Goal: Task Accomplishment & Management: Manage account settings

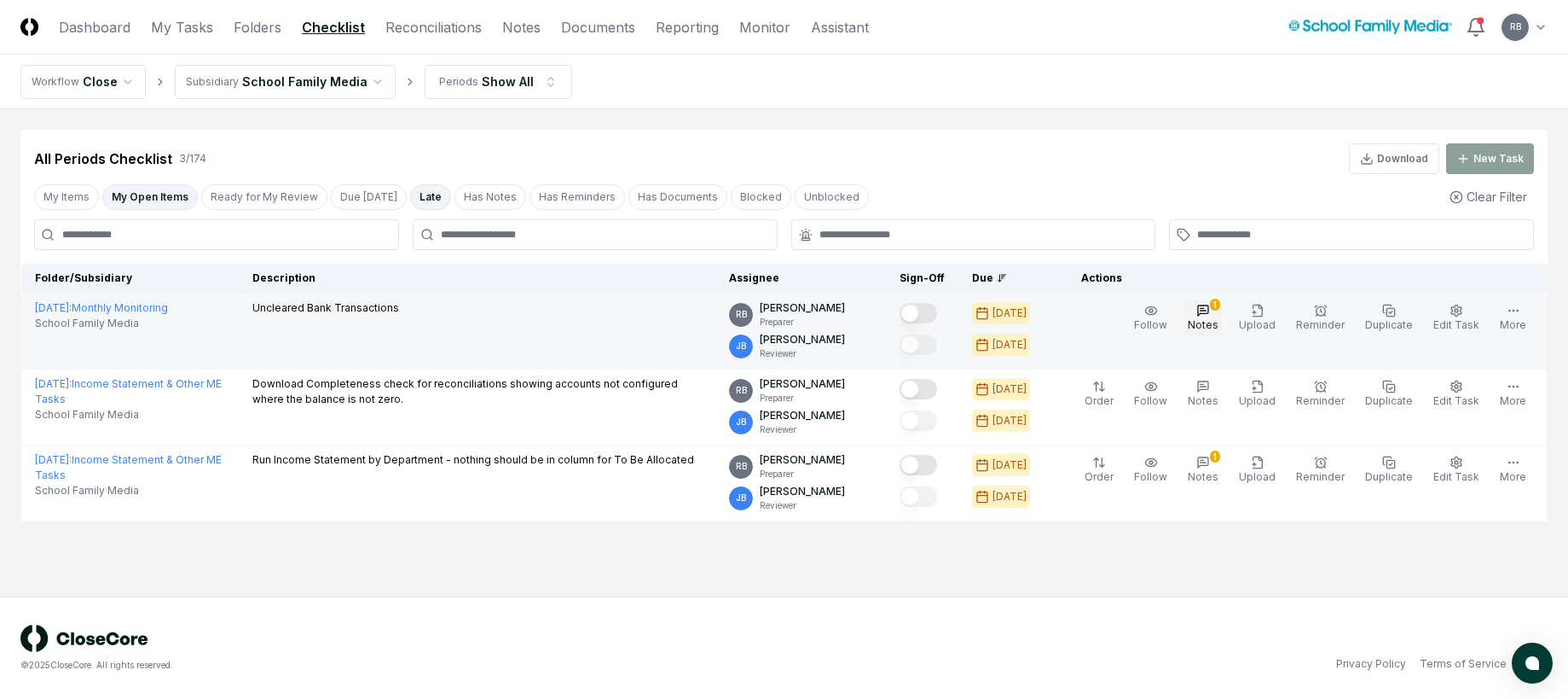
click at [1208, 309] on icon "button" at bounding box center [1204, 311] width 14 height 14
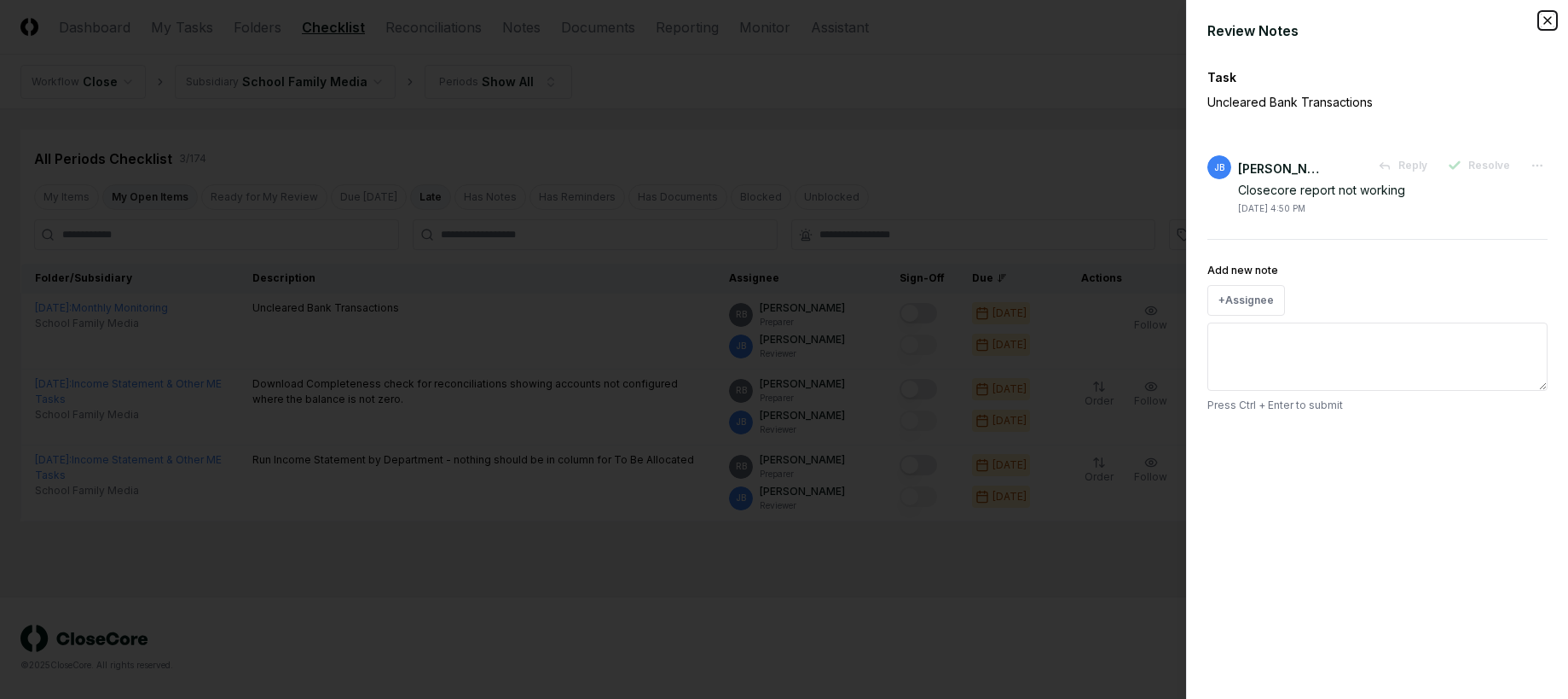
click at [1544, 19] on icon "button" at bounding box center [1548, 21] width 14 height 14
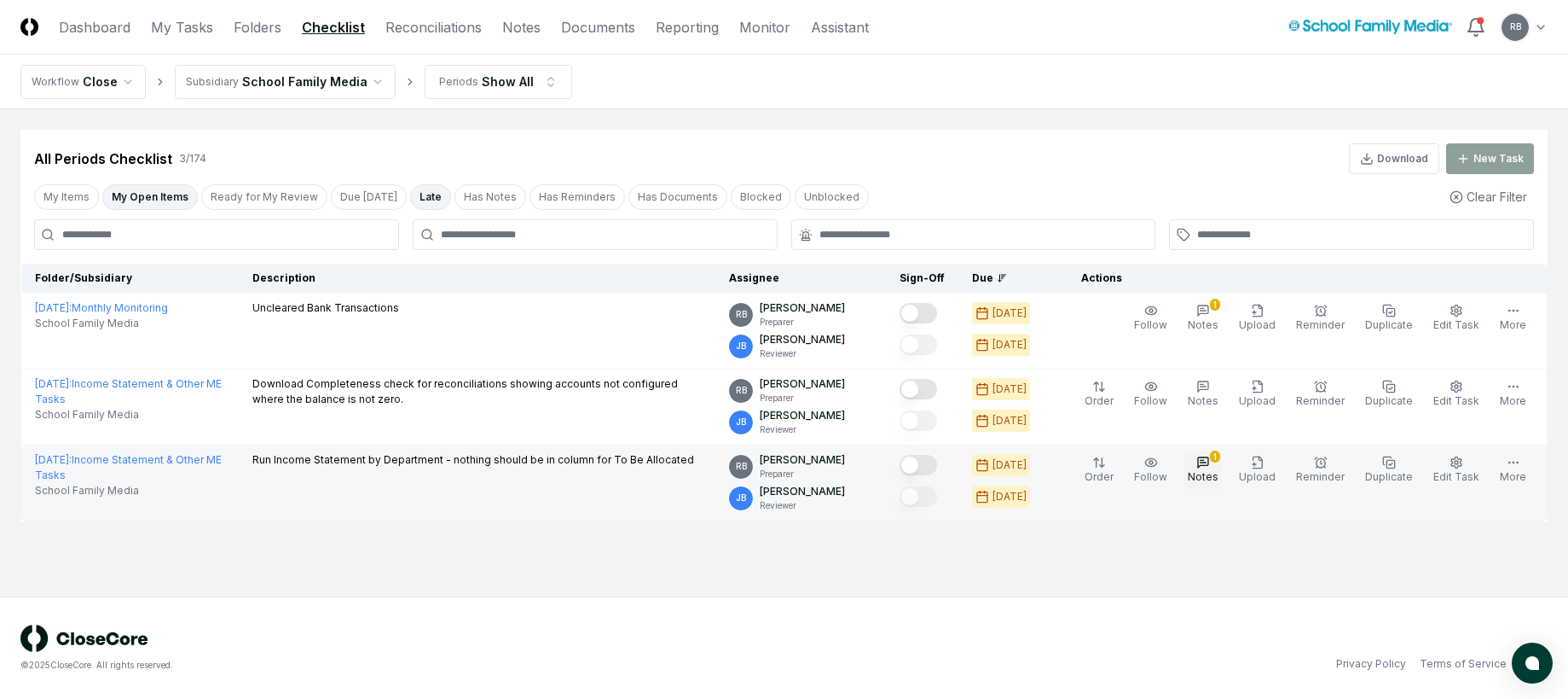
click at [1217, 455] on button "1 Notes" at bounding box center [1204, 470] width 38 height 36
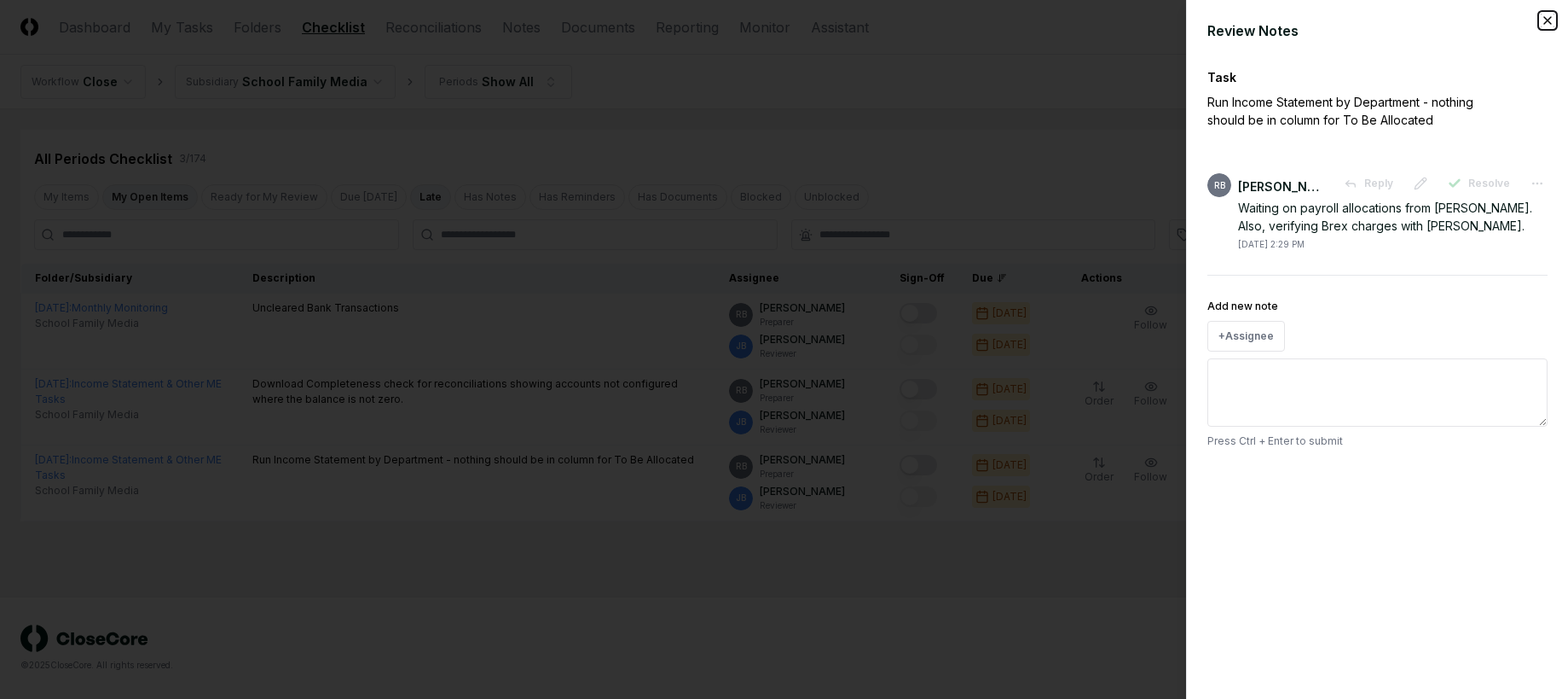
click at [1546, 22] on icon "button" at bounding box center [1547, 20] width 7 height 7
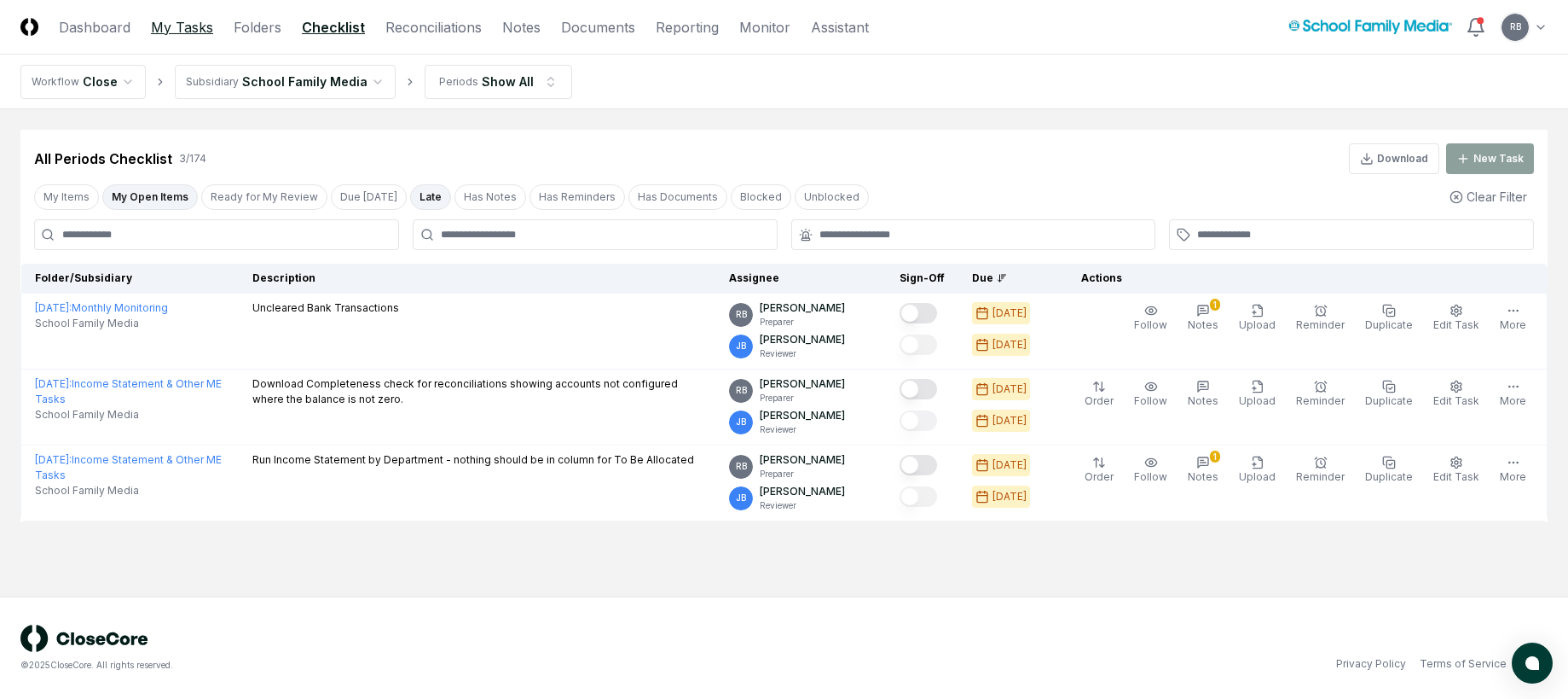
click at [206, 32] on link "My Tasks" at bounding box center [182, 27] width 63 height 21
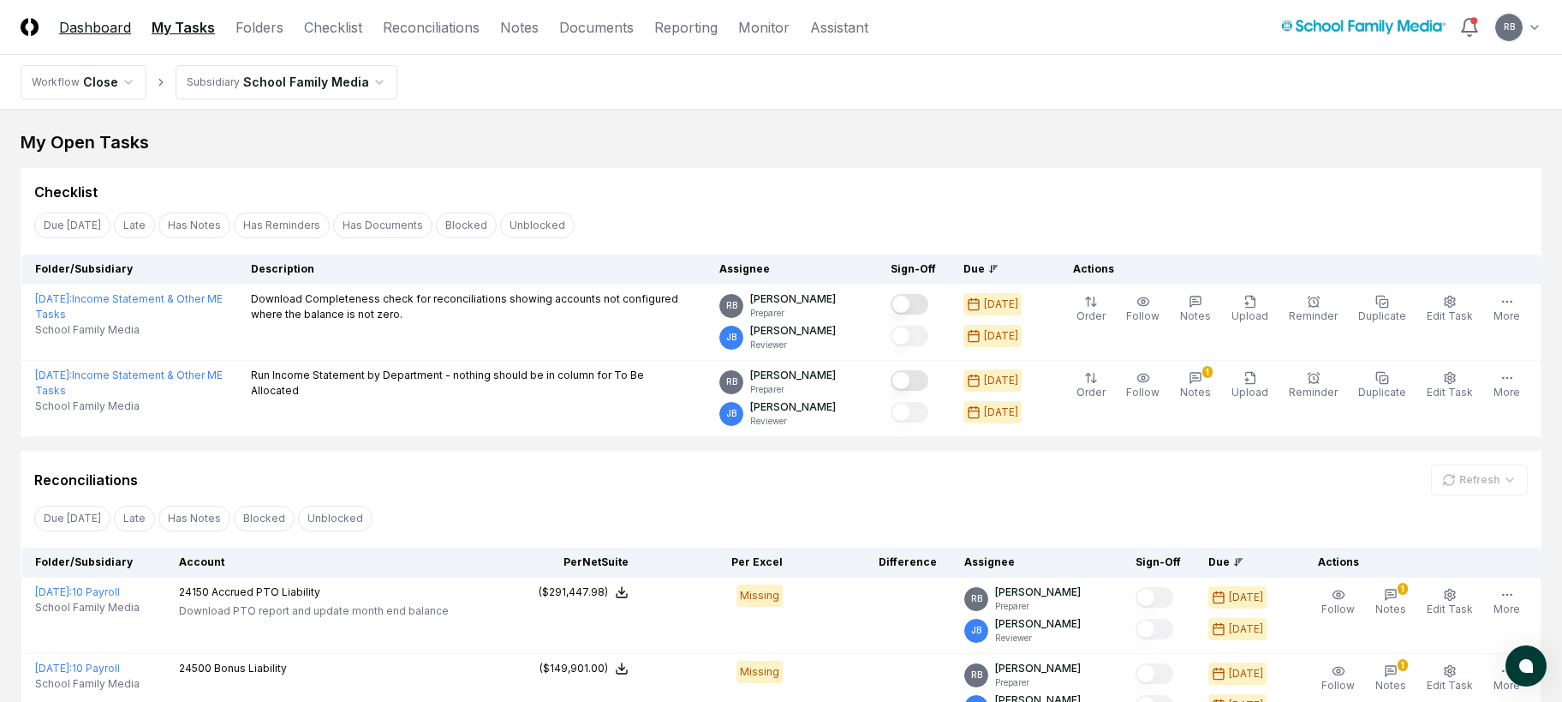
click at [89, 34] on link "Dashboard" at bounding box center [95, 27] width 72 height 21
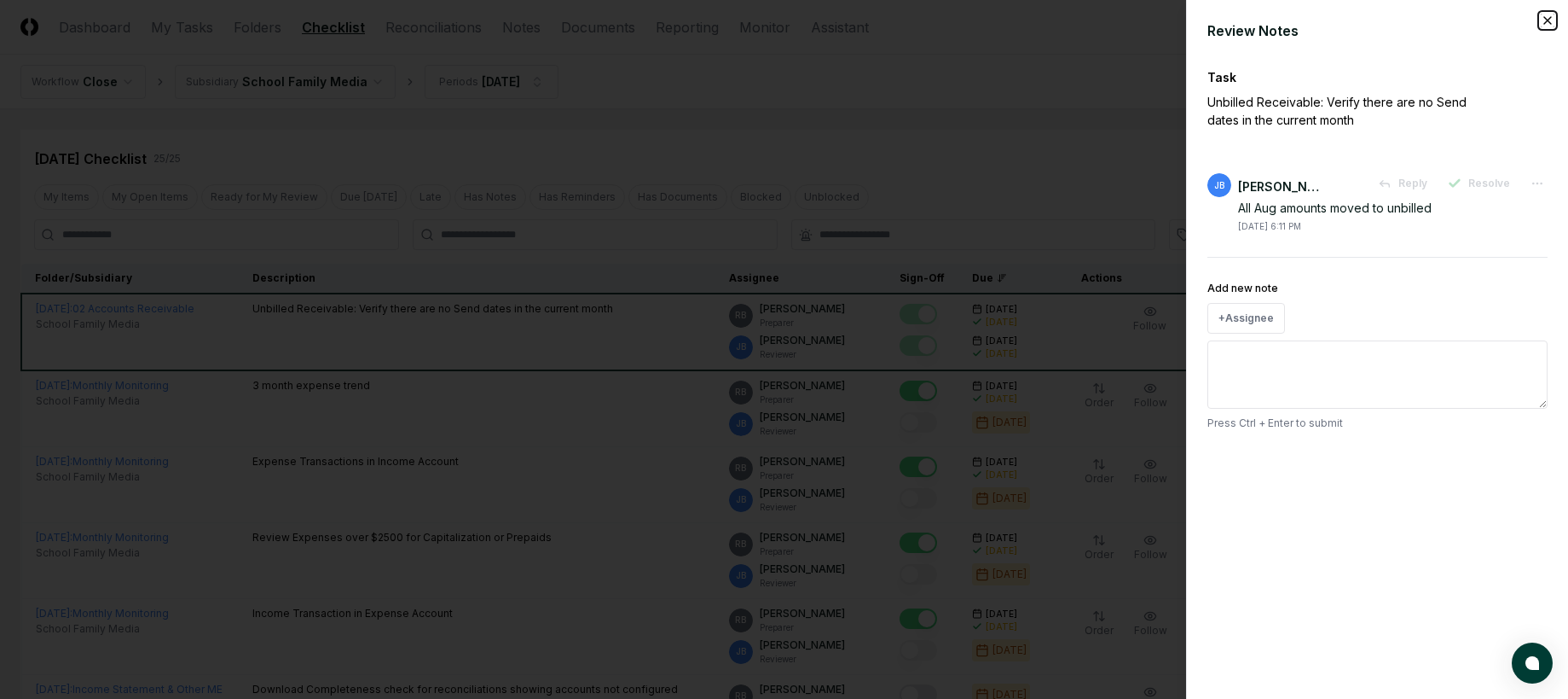
click at [1547, 15] on icon "button" at bounding box center [1548, 21] width 14 height 14
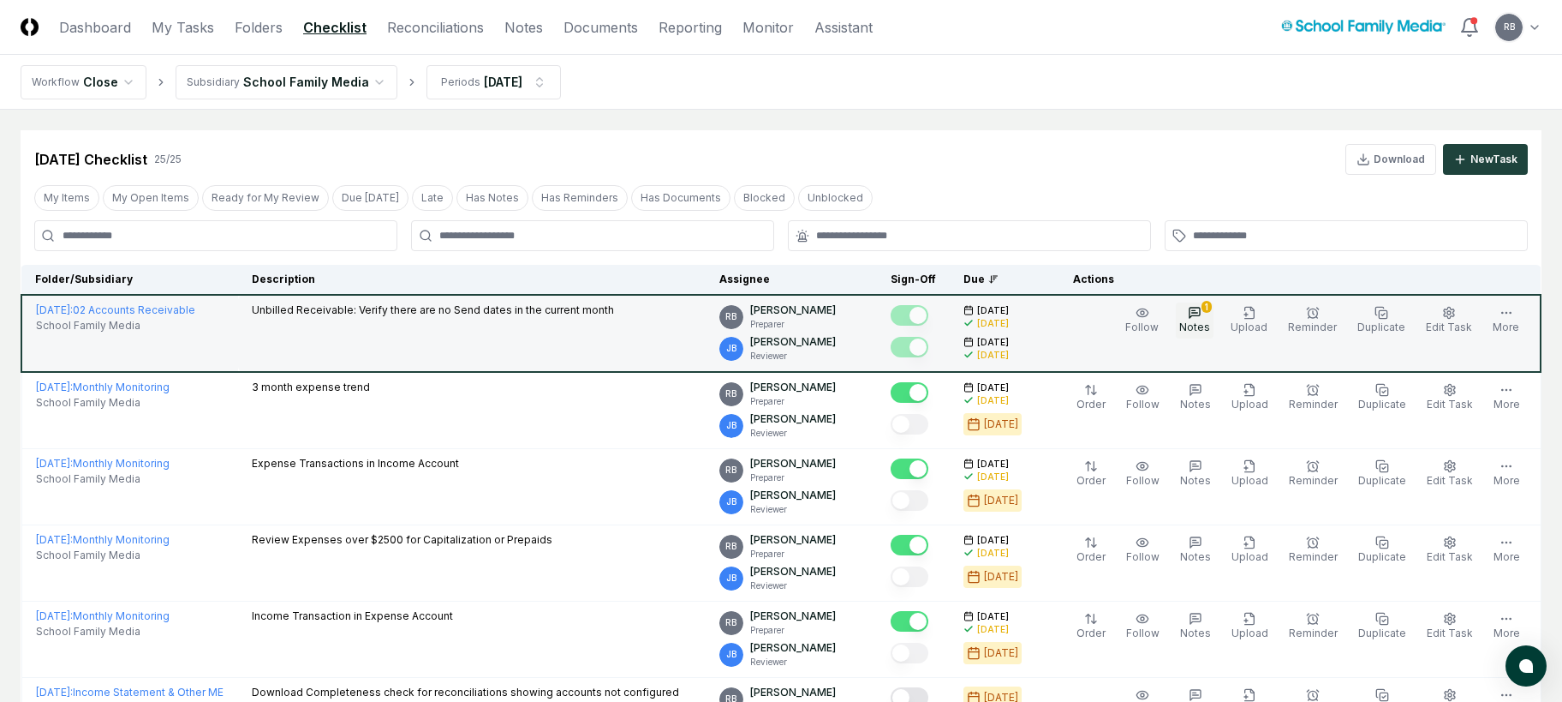
click at [1197, 315] on button "1 Notes" at bounding box center [1195, 320] width 38 height 36
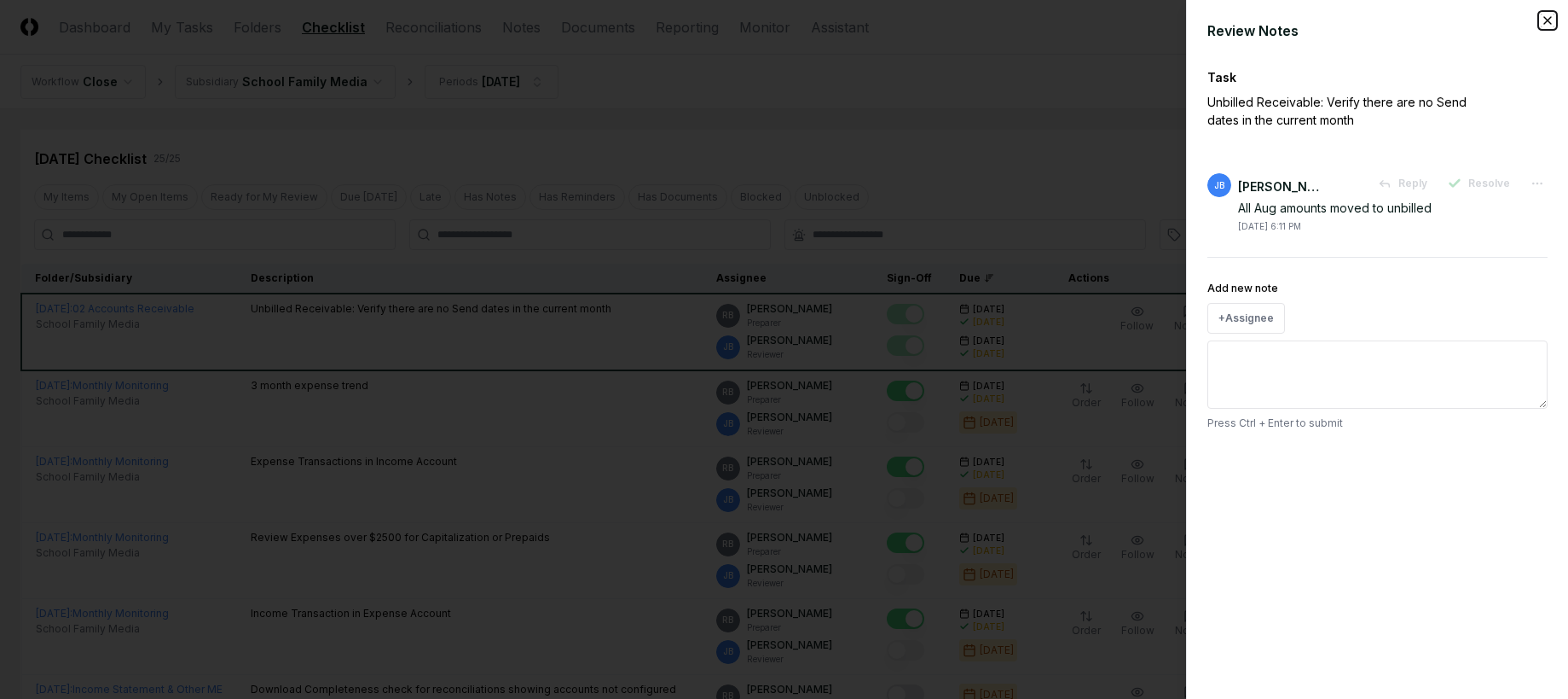
click at [1548, 15] on icon "button" at bounding box center [1548, 21] width 14 height 14
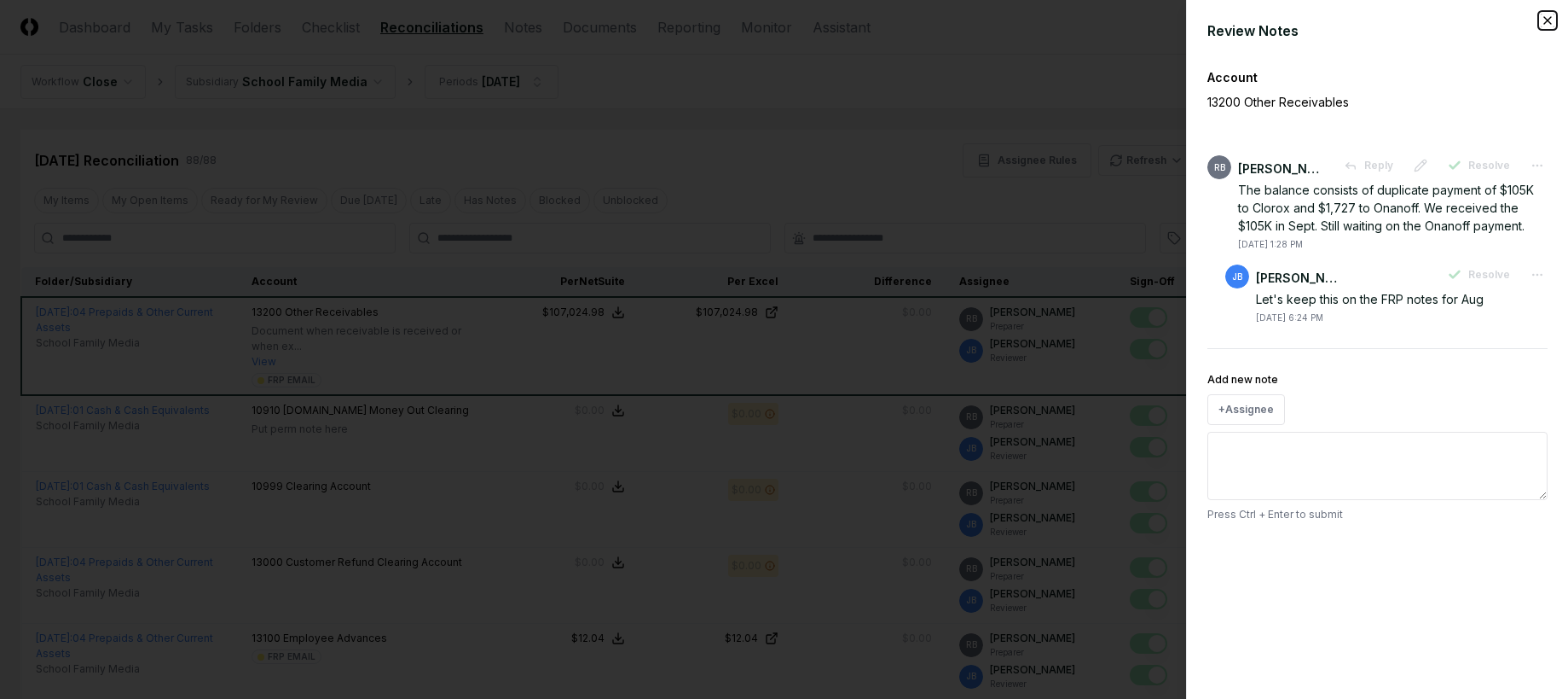
click at [1548, 22] on icon "button" at bounding box center [1548, 21] width 14 height 14
